Goal: Information Seeking & Learning: Learn about a topic

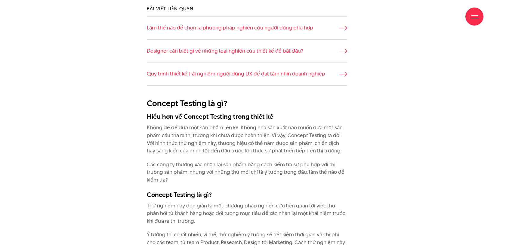
scroll to position [501, 0]
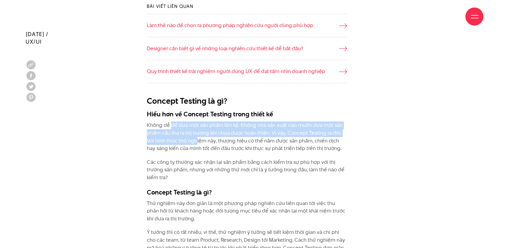
drag, startPoint x: 176, startPoint y: 127, endPoint x: 196, endPoint y: 144, distance: 26.0
click at [196, 144] on p "Không dễ để đưa một sản phẩm lên kệ. Không nhà sản xuất nào muốn đưa một sản ph…" at bounding box center [247, 137] width 200 height 31
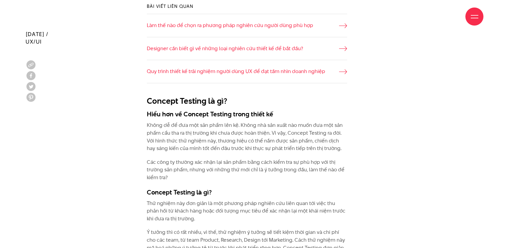
click at [197, 148] on p "Không dễ để đưa một sản phẩm lên kệ. Không nhà sản xuất nào muốn đưa một sản ph…" at bounding box center [247, 137] width 200 height 31
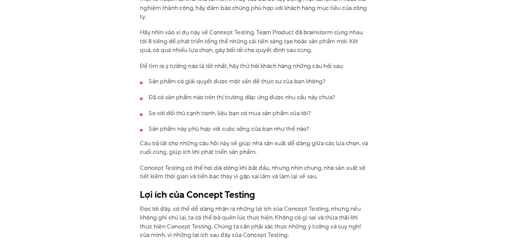
scroll to position [970, 0]
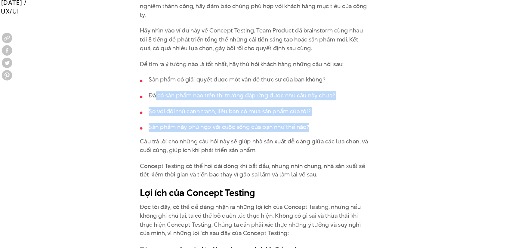
drag, startPoint x: 162, startPoint y: 110, endPoint x: 294, endPoint y: 127, distance: 133.2
click at [294, 127] on ul "Sản phẩm có giải quyết được một vấn đề thực sự của bạn không? Đã có sản phẩm nà…" at bounding box center [247, 121] width 200 height 49
click at [297, 139] on li "Sản phẩm này phù hợp với cuộc sống của bạn như thế nào?" at bounding box center [247, 143] width 200 height 8
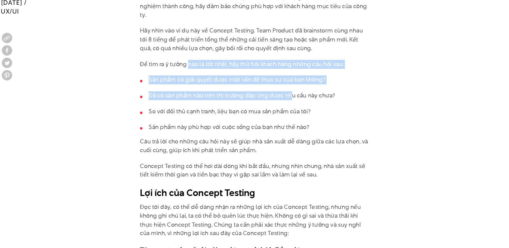
drag, startPoint x: 264, startPoint y: 100, endPoint x: 277, endPoint y: 106, distance: 14.7
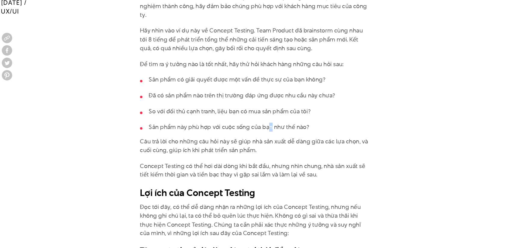
click at [260, 139] on li "Sản phẩm này phù hợp với cuộc sống của bạn như thế nào?" at bounding box center [247, 143] width 200 height 8
click at [221, 151] on p "Câu trả lời cho những câu hỏi này sẽ giúp nhà sản xuất dễ dàng giữa các lựa chọ…" at bounding box center [247, 158] width 200 height 15
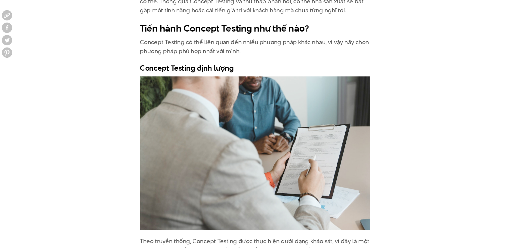
scroll to position [1451, 0]
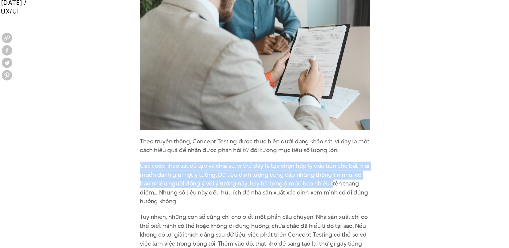
drag, startPoint x: 138, startPoint y: 161, endPoint x: 302, endPoint y: 178, distance: 164.8
click at [303, 178] on p "Các cuộc khảo sát dễ lập và chia sẻ, vì thế đây là lựa chọn hợp lý đầu tiên cho…" at bounding box center [247, 192] width 200 height 39
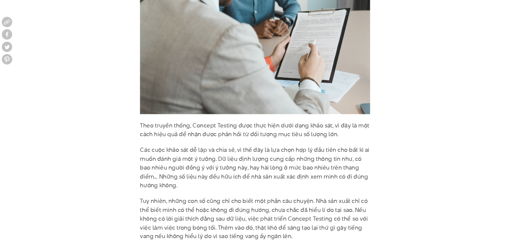
scroll to position [1494, 0]
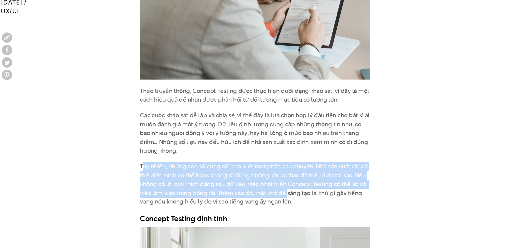
drag, startPoint x: 150, startPoint y: 156, endPoint x: 275, endPoint y: 183, distance: 127.4
click at [265, 179] on p "Tuy nhiên, những con số cũng chỉ cho biết một phần câu chuyện. Nhà sản xuất chỉ…" at bounding box center [247, 192] width 200 height 39
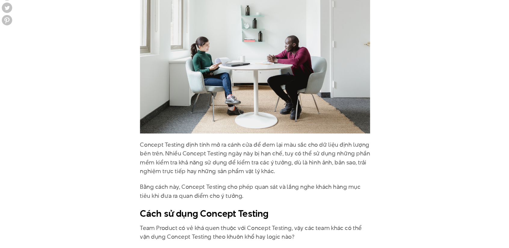
scroll to position [1713, 0]
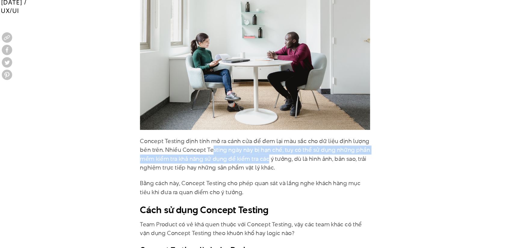
drag, startPoint x: 211, startPoint y: 146, endPoint x: 258, endPoint y: 156, distance: 48.3
click at [258, 156] on p "Concept Testing định tính mở ra cánh cửa để đem lại màu sắc cho dữ liệu định lư…" at bounding box center [247, 166] width 200 height 31
click at [259, 157] on p "Concept Testing định tính mở ra cánh cửa để đem lại màu sắc cho dữ liệu định lư…" at bounding box center [247, 166] width 200 height 31
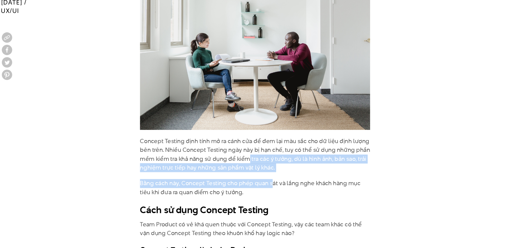
drag, startPoint x: 241, startPoint y: 156, endPoint x: 261, endPoint y: 173, distance: 26.2
click at [261, 188] on p "Bằng cách này, Concept Testing cho phép quan sát và lắng nghe khách hàng mục ti…" at bounding box center [247, 195] width 200 height 15
drag, startPoint x: 201, startPoint y: 175, endPoint x: 254, endPoint y: 184, distance: 53.6
click at [254, 188] on p "Bằng cách này, Concept Testing cho phép quan sát và lắng nghe khách hàng mục ti…" at bounding box center [247, 195] width 200 height 15
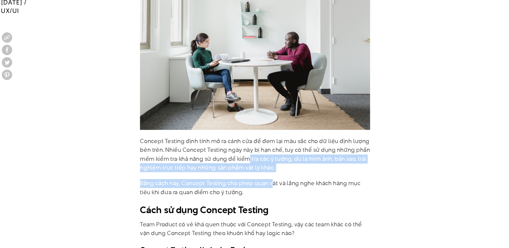
click at [254, 188] on p "Bằng cách này, Concept Testing cho phép quan sát và lắng nghe khách hàng mục ti…" at bounding box center [247, 195] width 200 height 15
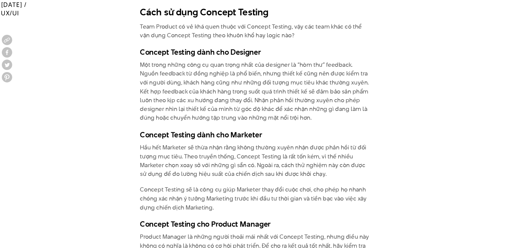
scroll to position [1887, 0]
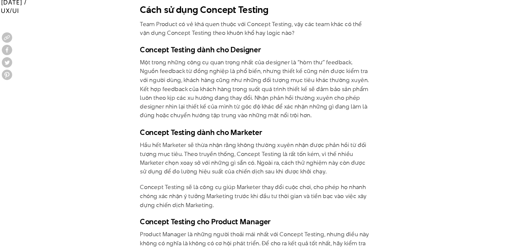
click at [178, 49] on p "Team Product có vẻ khá quen thuộc với Concept Testing, vậy các team khác có thể…" at bounding box center [247, 56] width 200 height 15
click at [248, 155] on p "Hầu hết Marketer sẽ thừa nhận rằng không thường xuyên nhận được phản hồi từ đối…" at bounding box center [247, 170] width 200 height 31
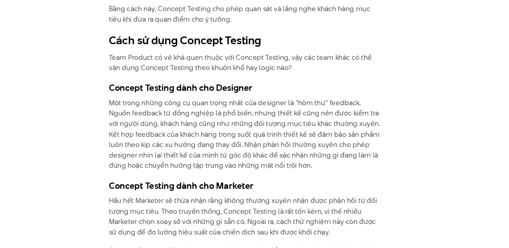
scroll to position [1844, 0]
drag, startPoint x: 252, startPoint y: 139, endPoint x: 275, endPoint y: 158, distance: 29.2
click at [275, 158] on p "Một trong những công cụ quan trọng nhất của designer là “hòm thư” feedback. Ngu…" at bounding box center [247, 153] width 200 height 54
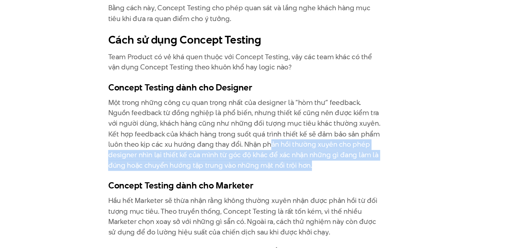
drag, startPoint x: 252, startPoint y: 147, endPoint x: 268, endPoint y: 160, distance: 20.8
click at [268, 160] on p "Một trong những công cụ quan trọng nhất của designer là “hòm thư” feedback. Ngu…" at bounding box center [247, 153] width 200 height 54
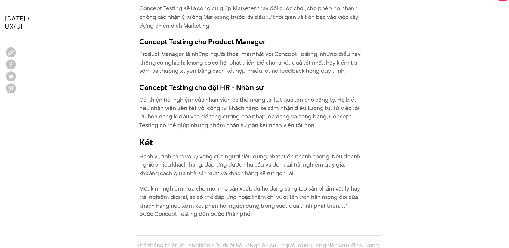
scroll to position [2095, 0]
